Goal: Download file/media

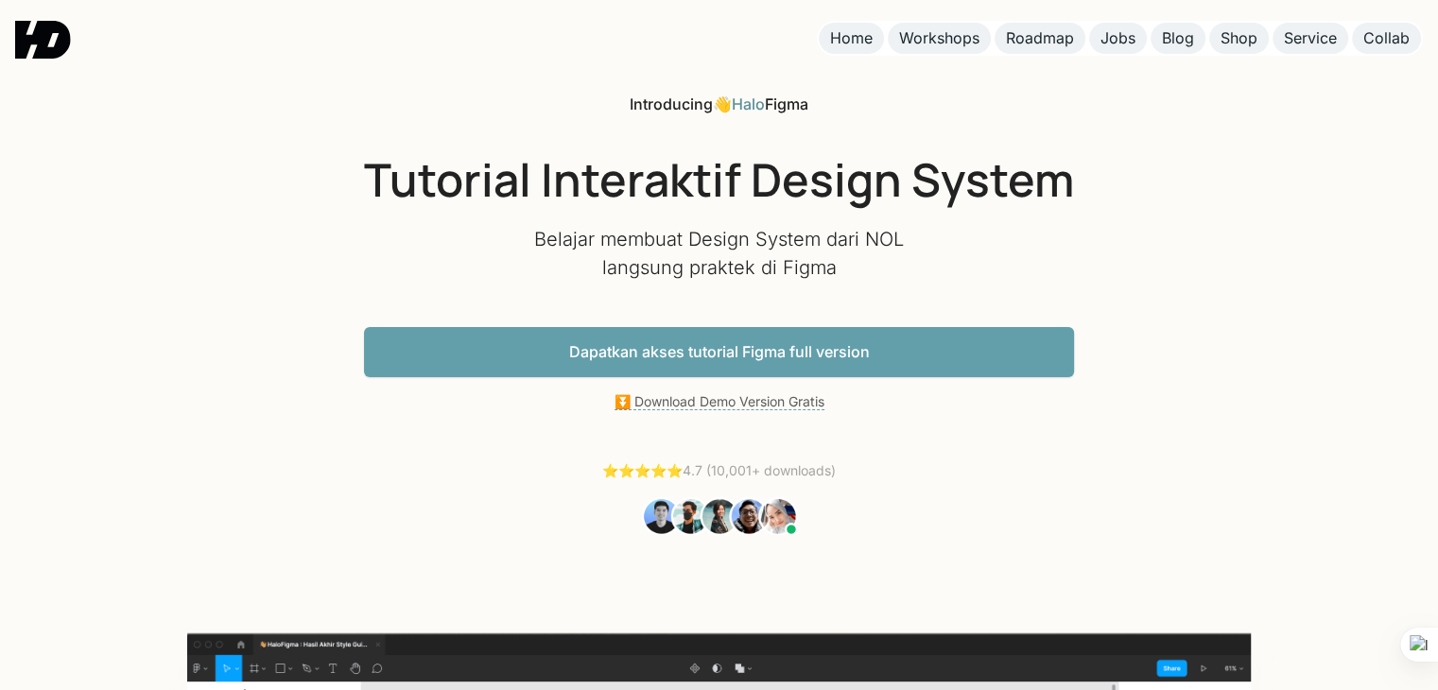
click at [696, 177] on h1 "Tutorial Interaktif Design System" at bounding box center [719, 179] width 710 height 55
click at [809, 345] on link "Dapatkan akses tutorial Figma full version" at bounding box center [719, 352] width 710 height 50
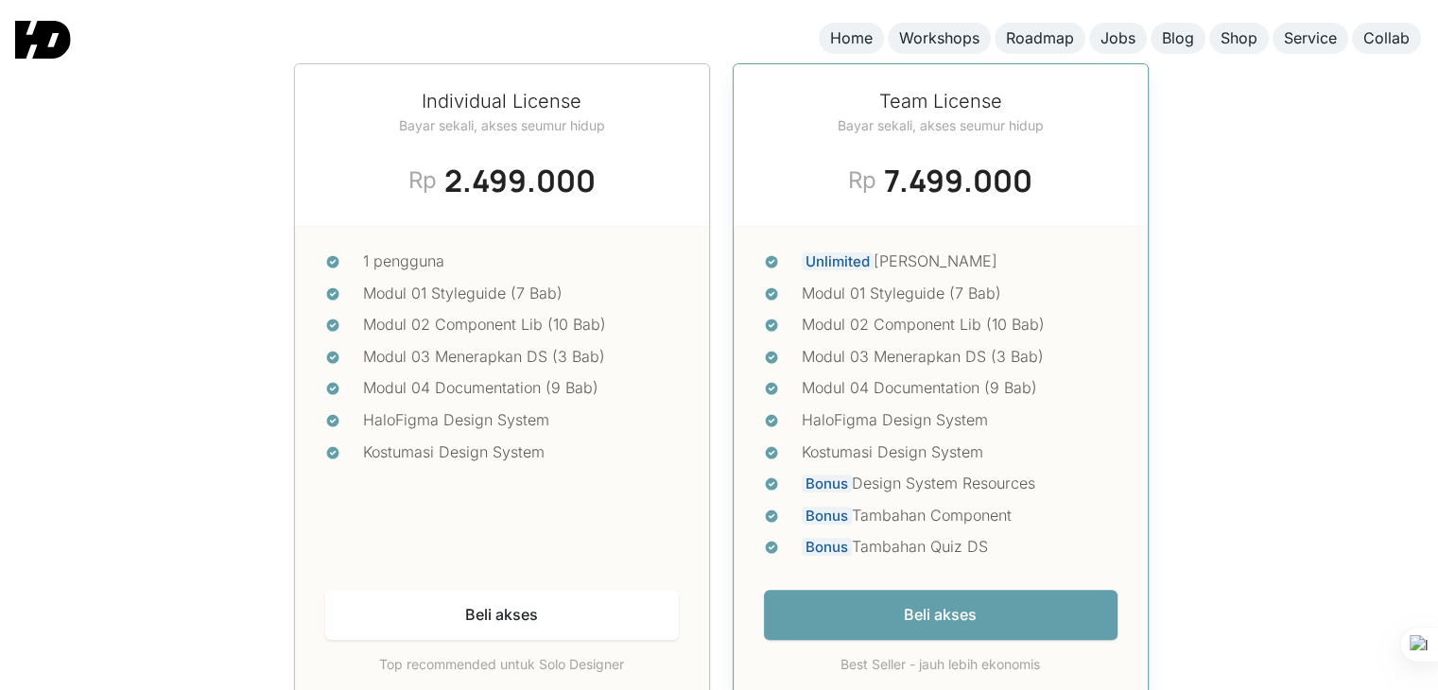
scroll to position [8035, 0]
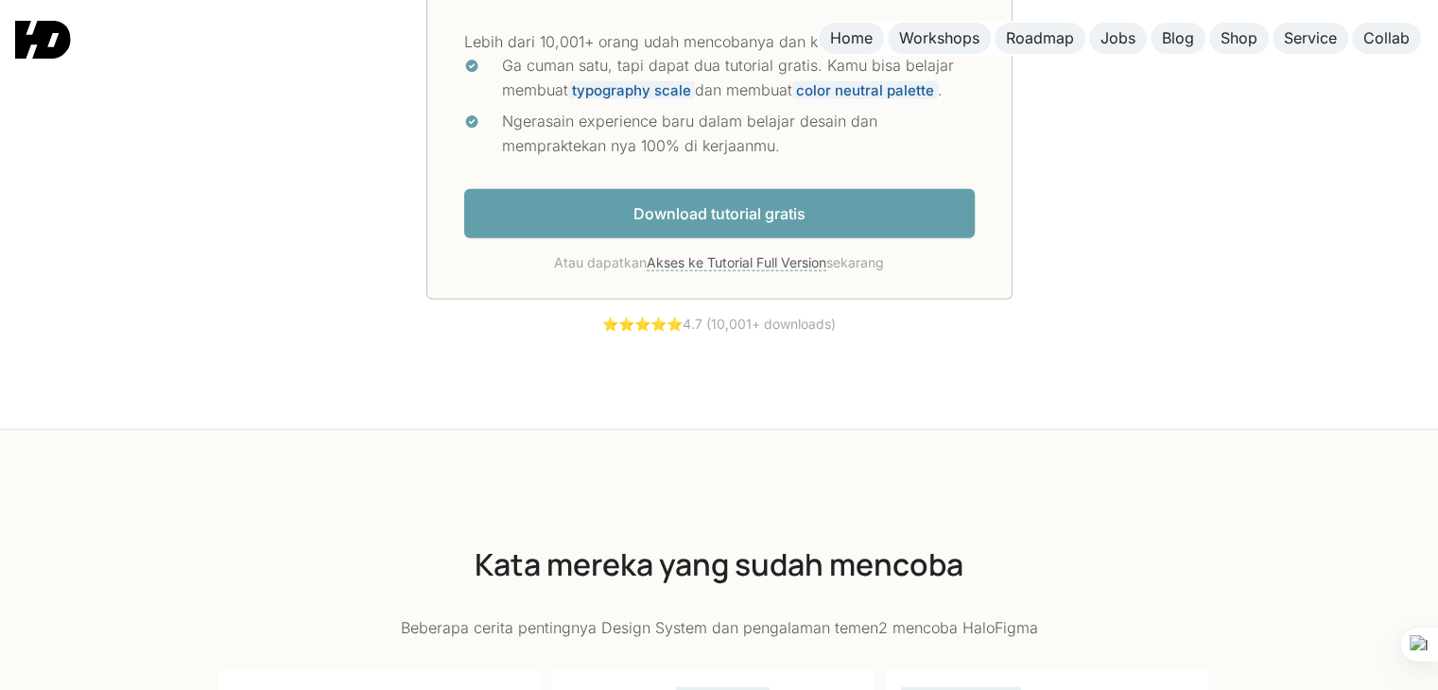
scroll to position [5202, 0]
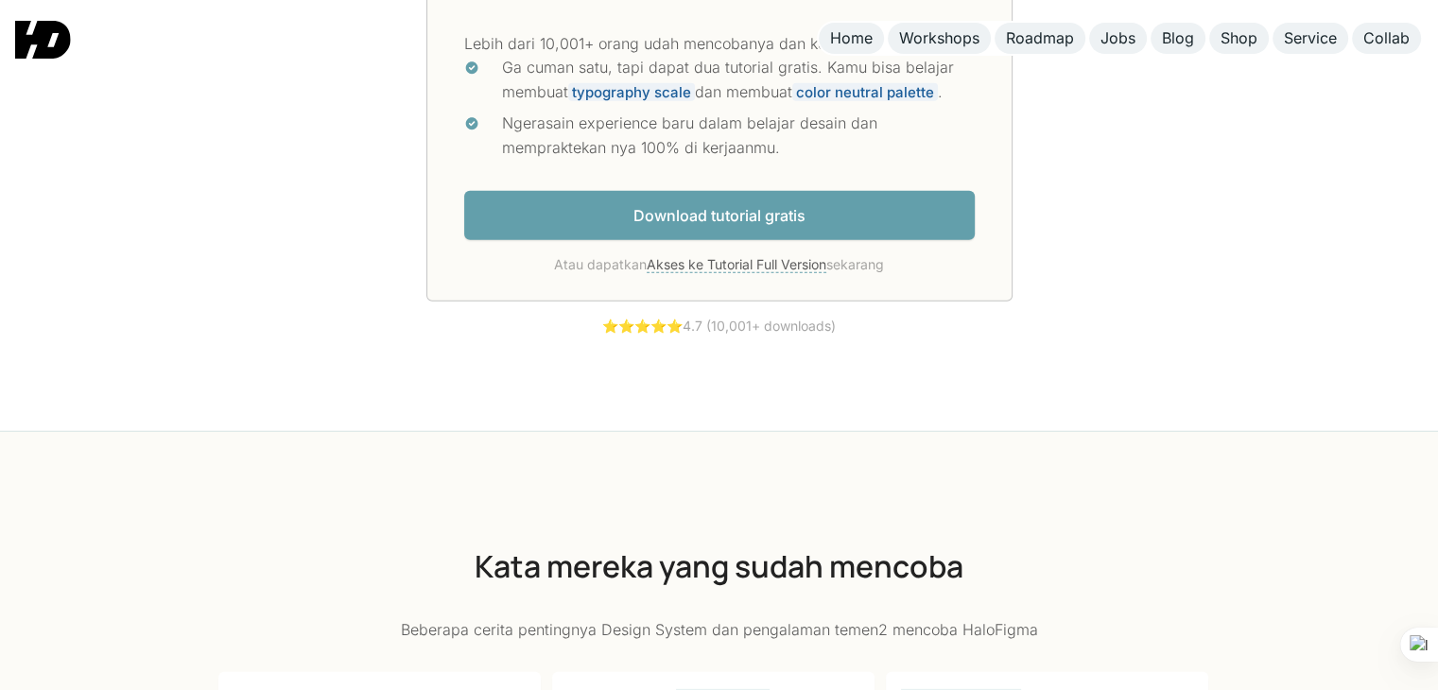
click at [678, 219] on link "Download tutorial gratis" at bounding box center [719, 216] width 511 height 50
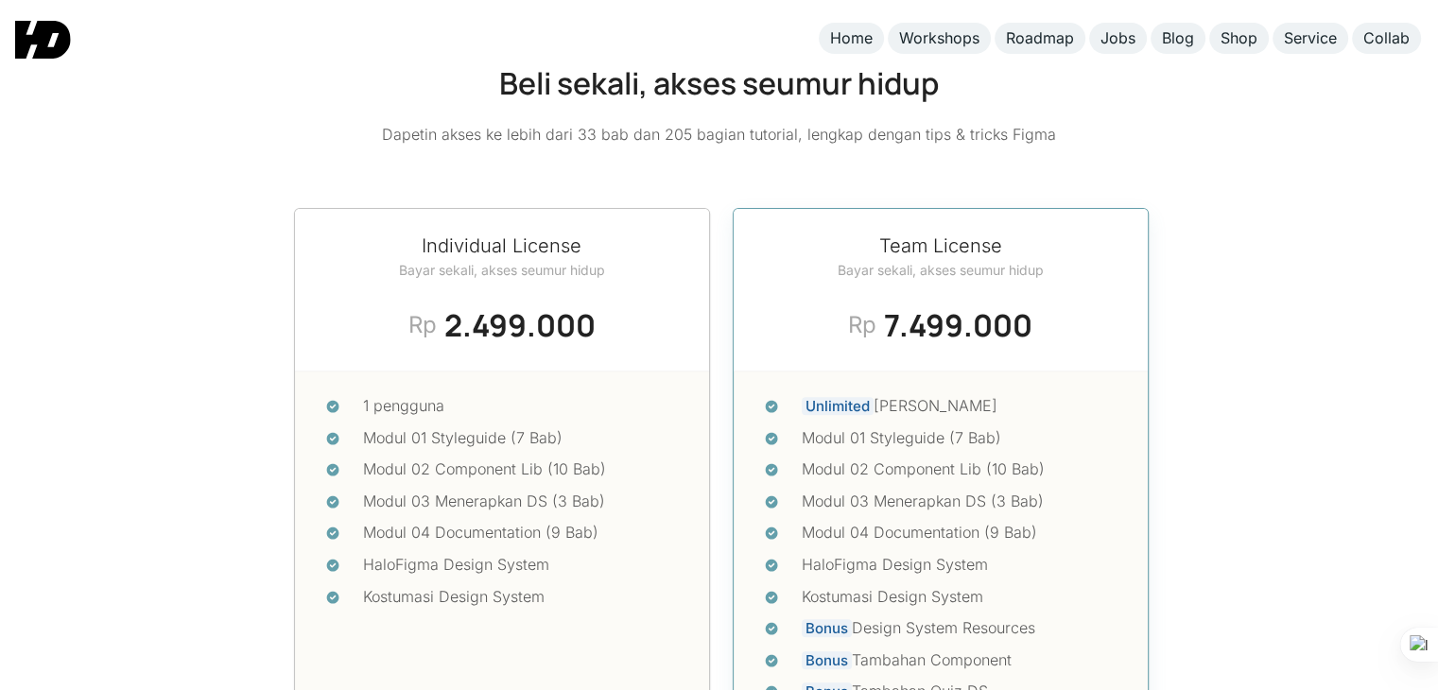
scroll to position [7805, 0]
